Goal: Find specific page/section: Find specific page/section

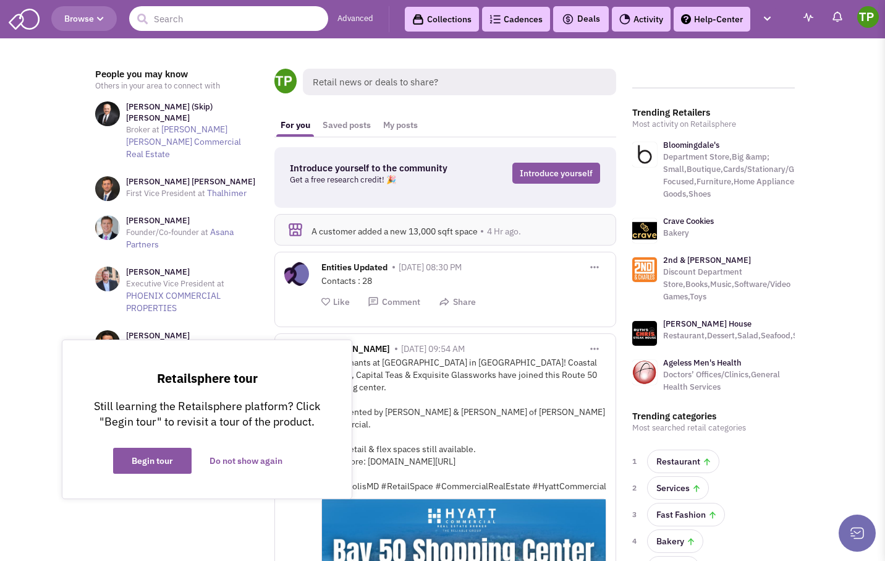
click at [213, 19] on input "text" at bounding box center [228, 18] width 199 height 25
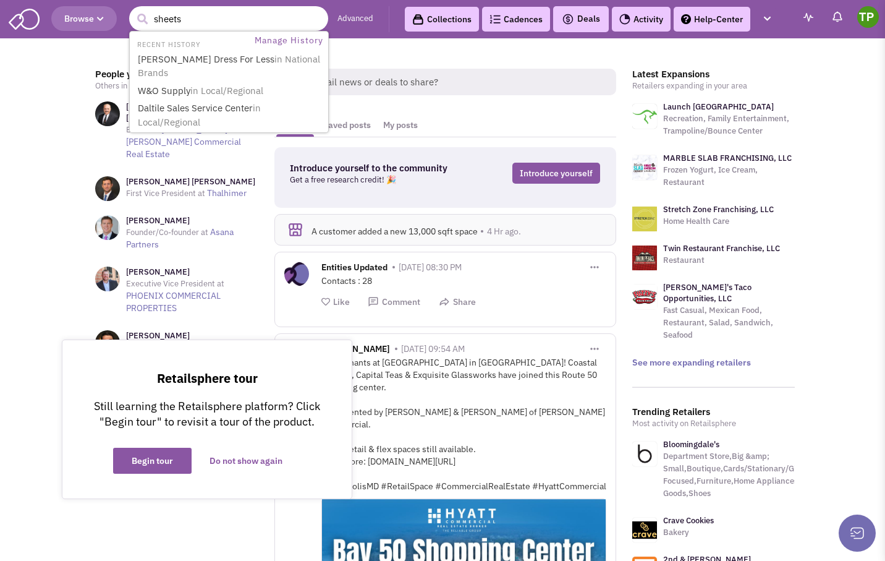
type input "sheets"
click at [133, 10] on button "submit" at bounding box center [142, 19] width 19 height 19
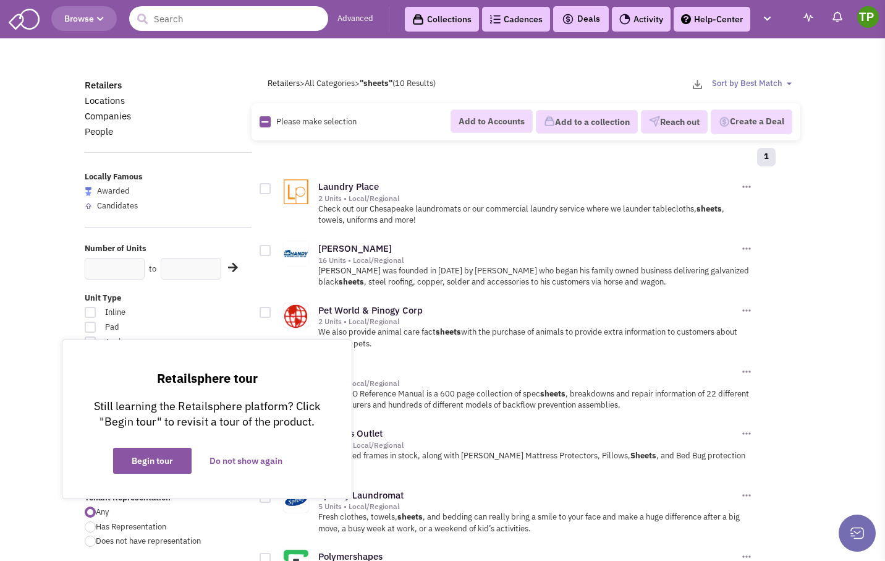
click at [195, 18] on input "text" at bounding box center [228, 18] width 199 height 25
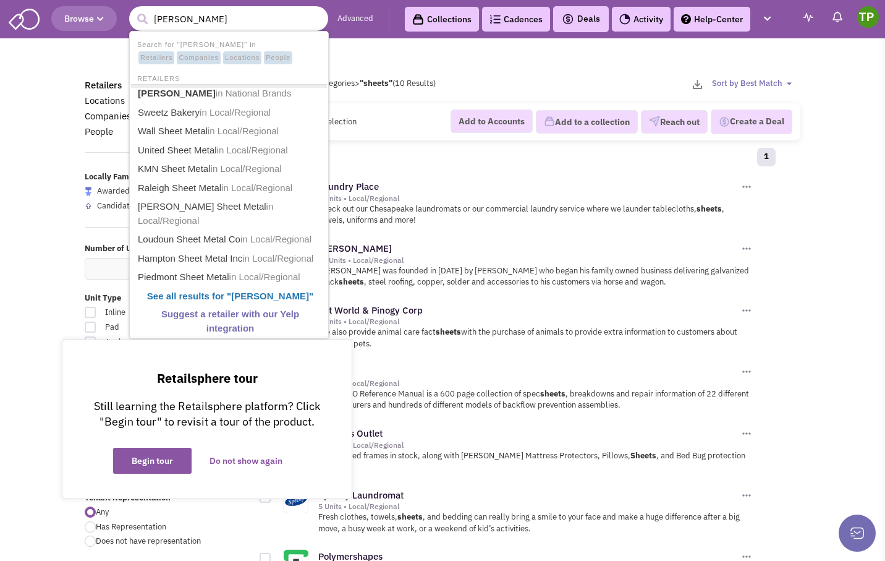
type input "sheetz"
click at [133, 10] on button "submit" at bounding box center [142, 19] width 19 height 19
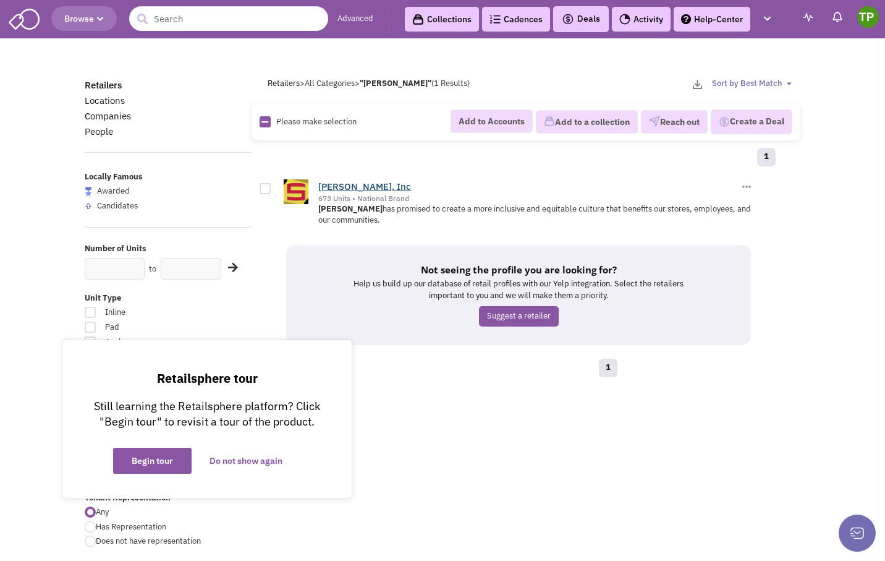
click at [333, 186] on link "[PERSON_NAME], Inc" at bounding box center [364, 187] width 93 height 12
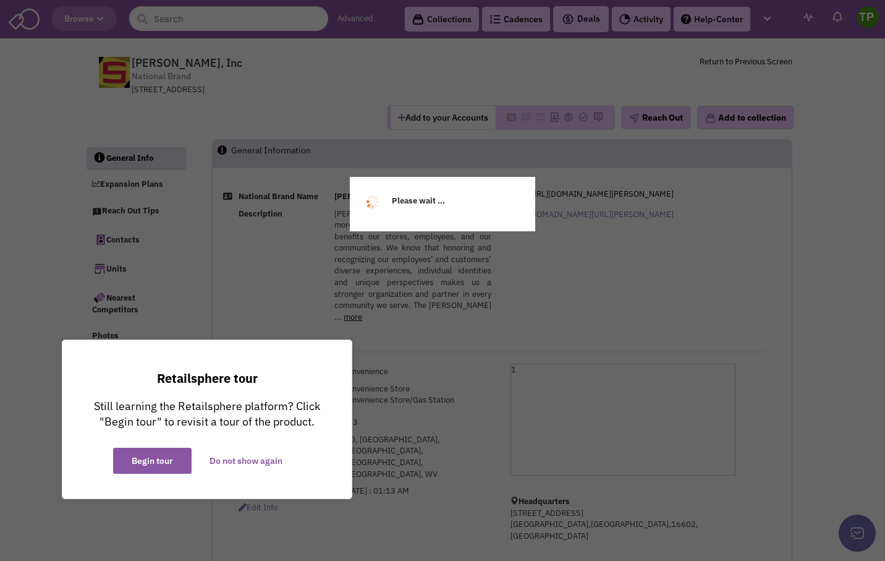
select select
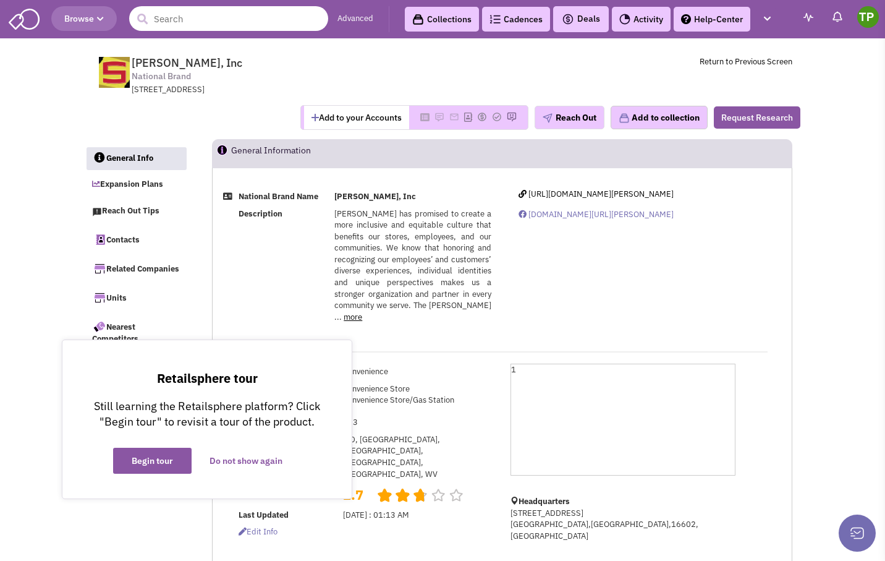
click at [218, 22] on input "text" at bounding box center [228, 18] width 199 height 25
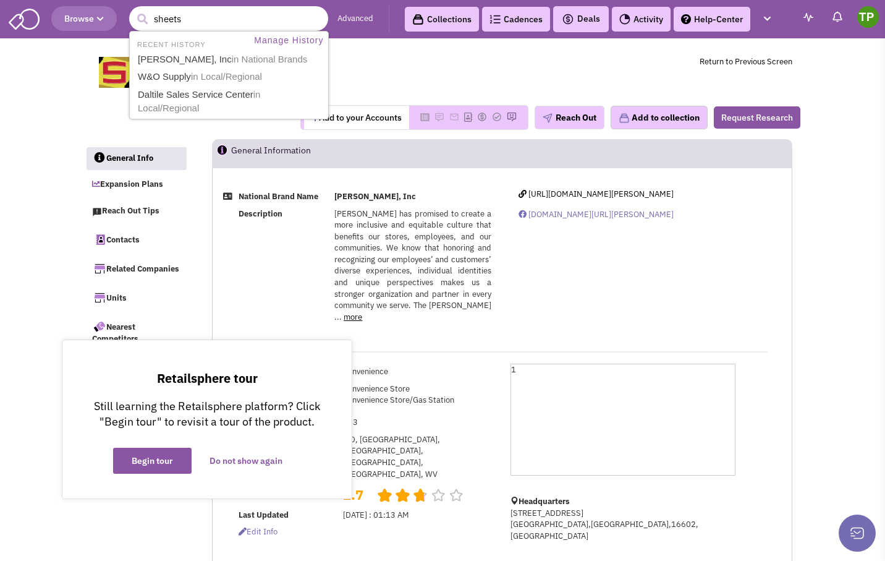
type input "sheets"
click at [133, 10] on button "submit" at bounding box center [142, 19] width 19 height 19
